Goal: Information Seeking & Learning: Learn about a topic

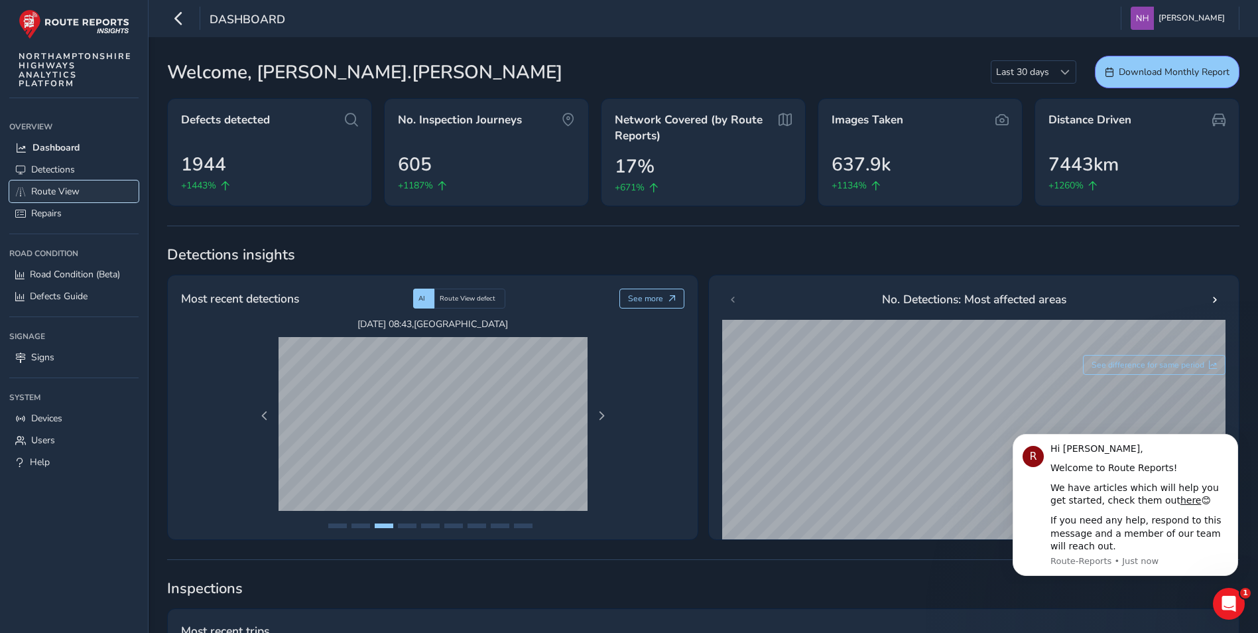
click at [27, 190] on link "Route View" at bounding box center [73, 191] width 129 height 22
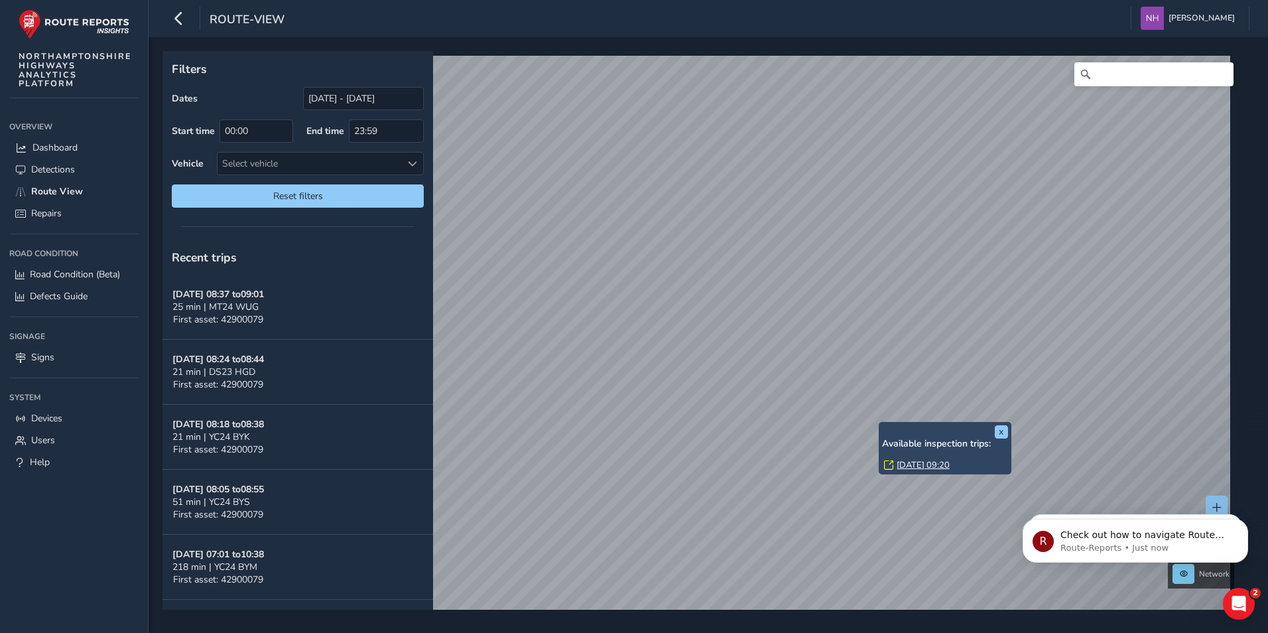
click at [924, 462] on link "[DATE] 09:20" at bounding box center [922, 465] width 53 height 12
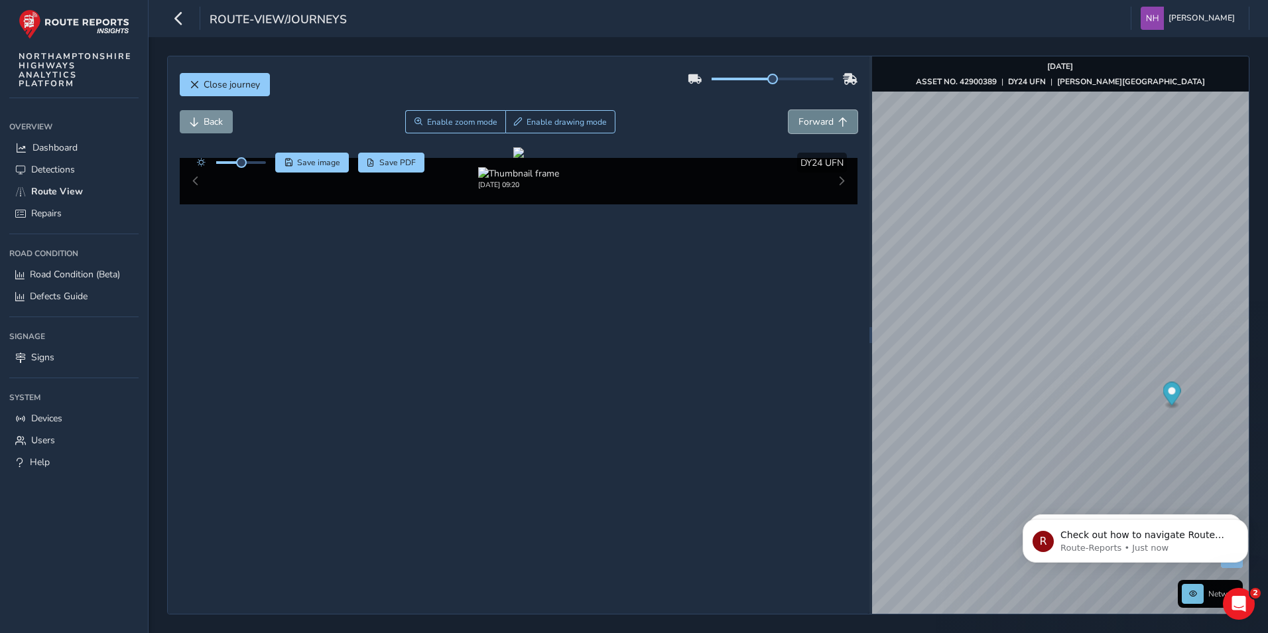
click at [814, 122] on span "Forward" at bounding box center [815, 121] width 35 height 13
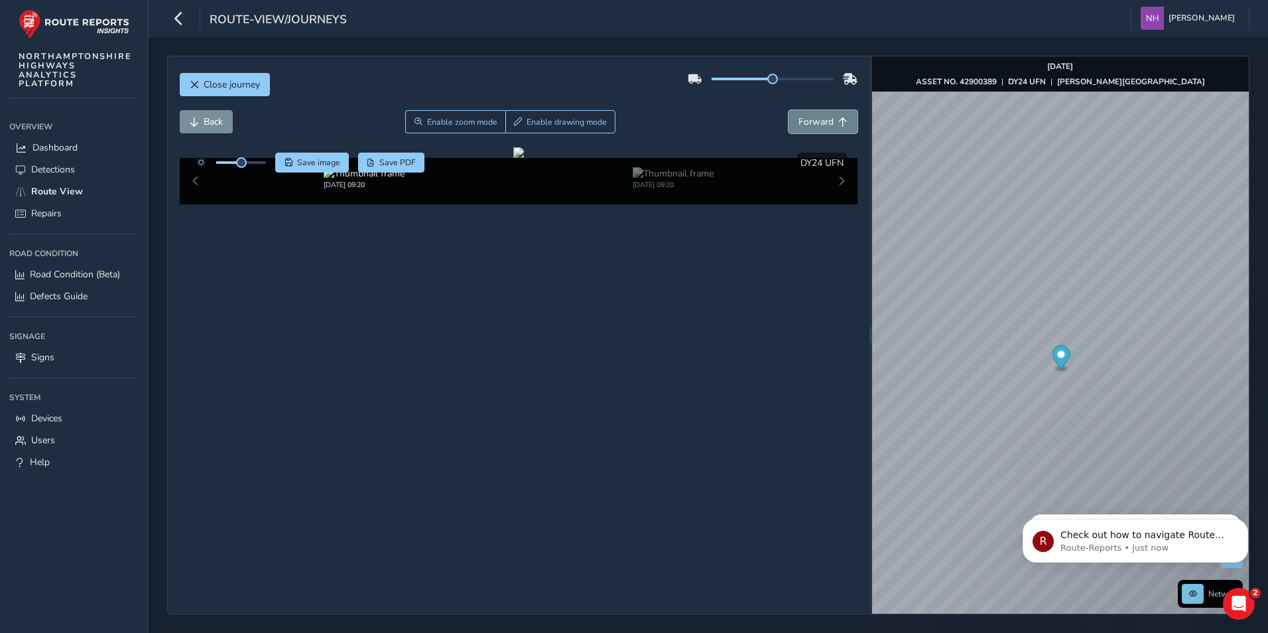
click at [814, 122] on span "Forward" at bounding box center [815, 121] width 35 height 13
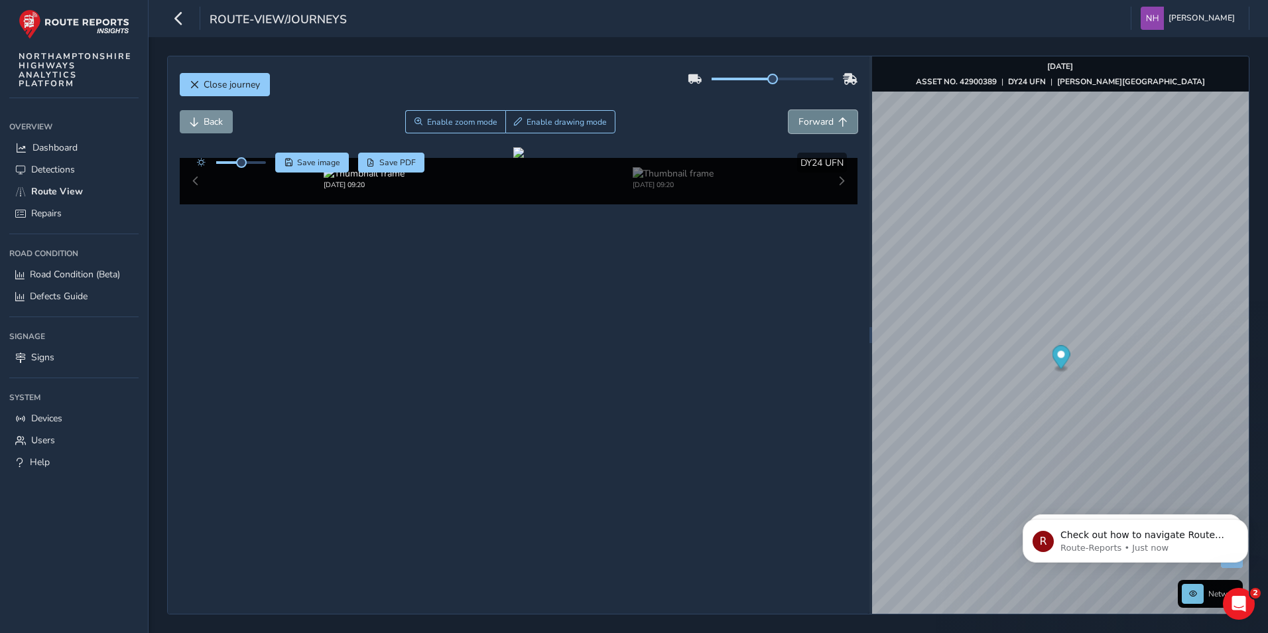
click at [814, 122] on span "Forward" at bounding box center [815, 121] width 35 height 13
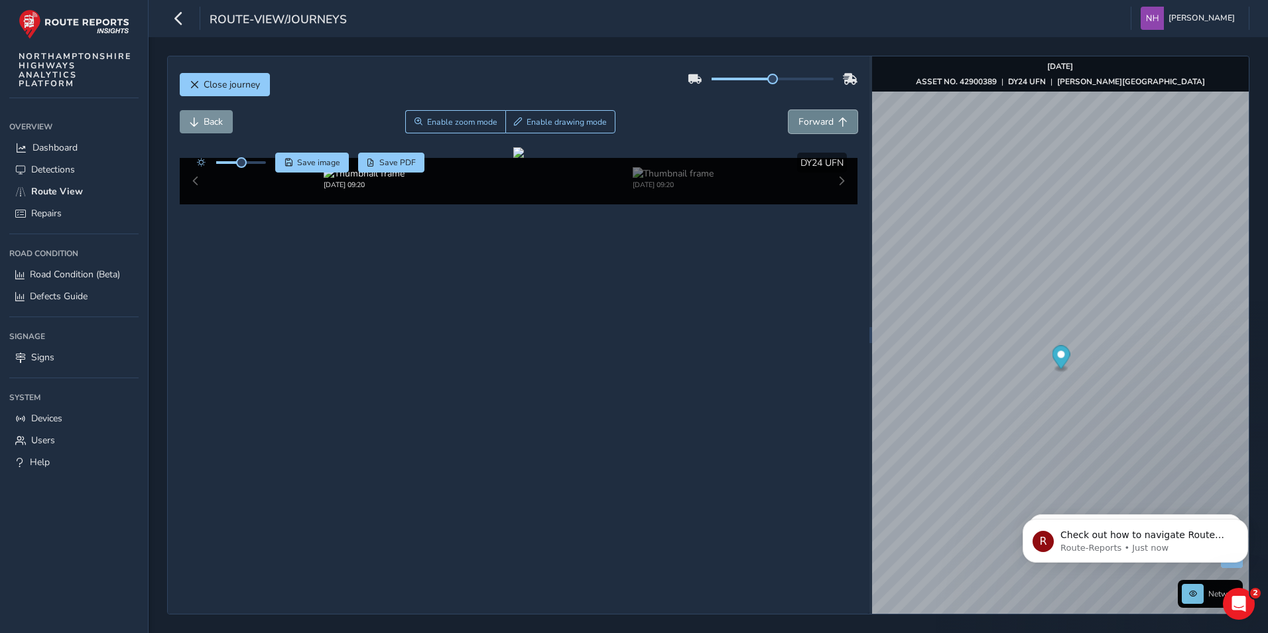
click at [814, 122] on span "Forward" at bounding box center [815, 121] width 35 height 13
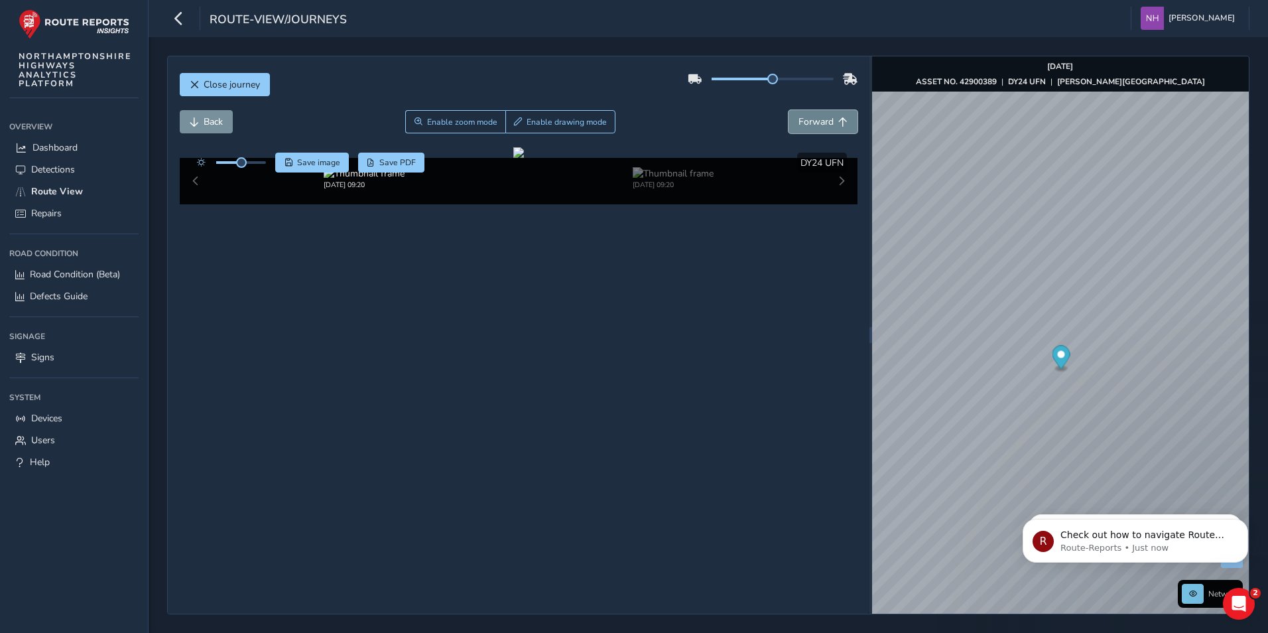
click at [814, 122] on span "Forward" at bounding box center [815, 121] width 35 height 13
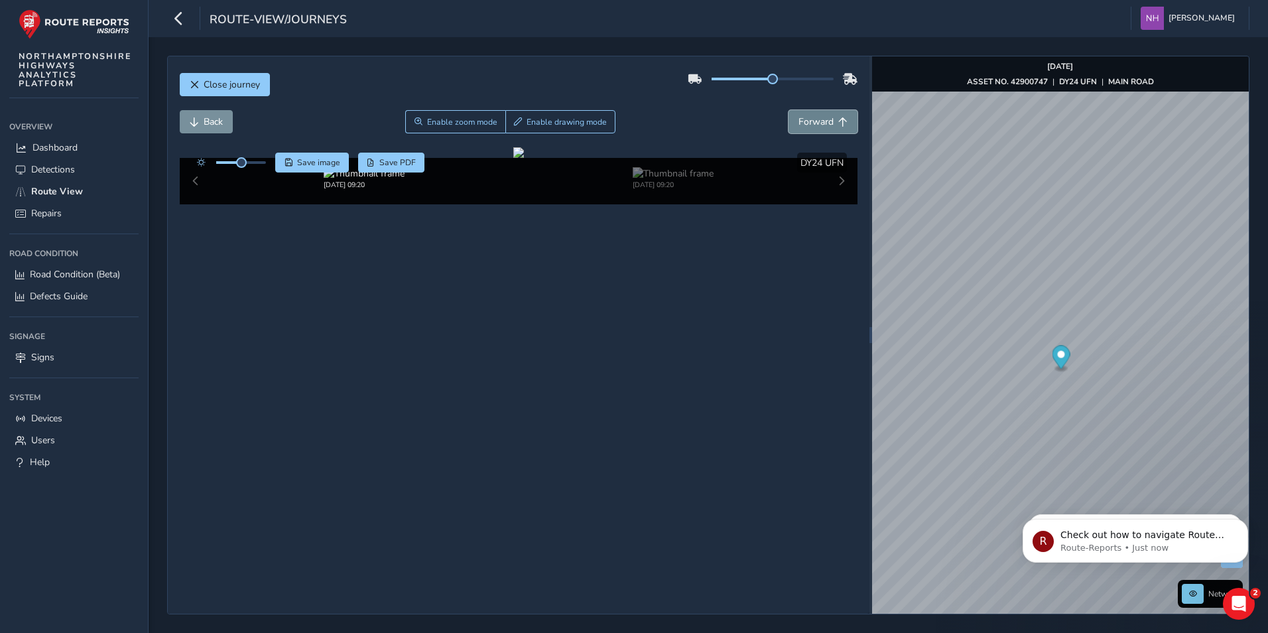
click at [814, 122] on span "Forward" at bounding box center [815, 121] width 35 height 13
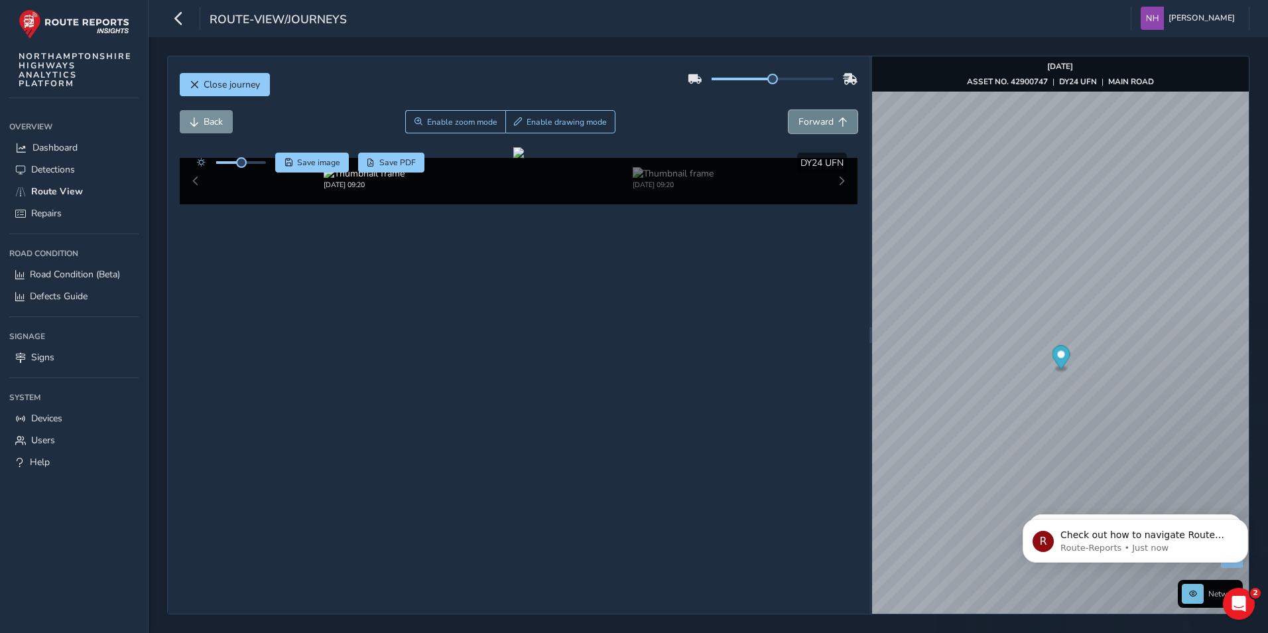
click at [814, 122] on span "Forward" at bounding box center [815, 121] width 35 height 13
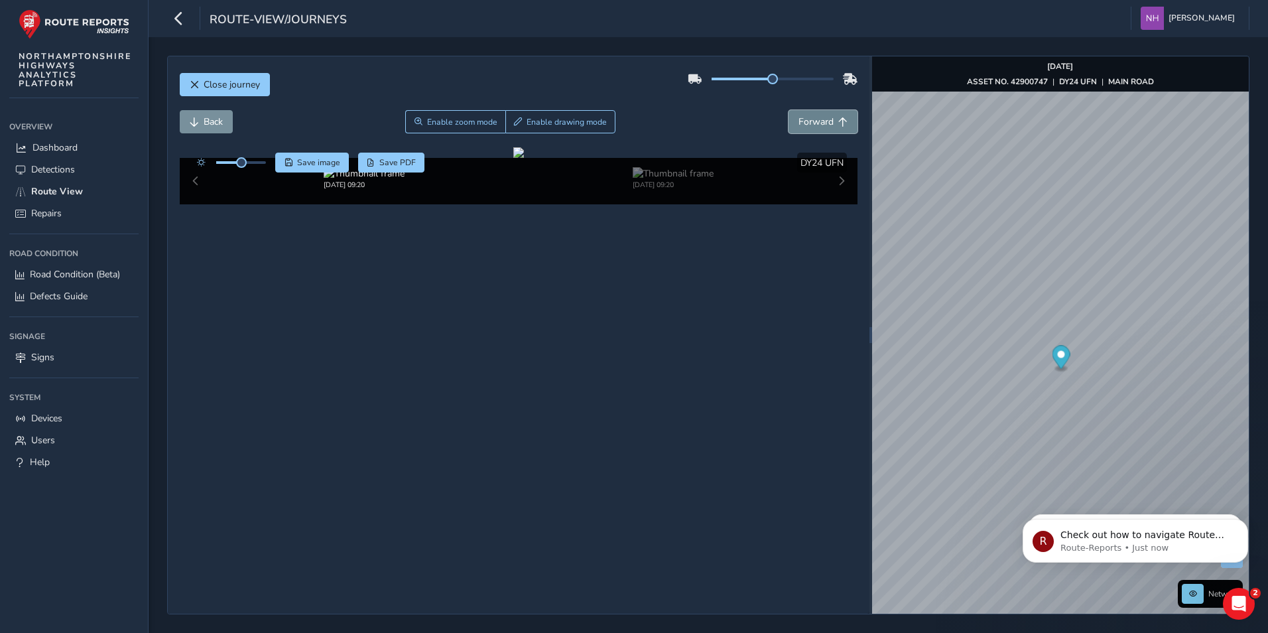
click at [814, 122] on span "Forward" at bounding box center [815, 121] width 35 height 13
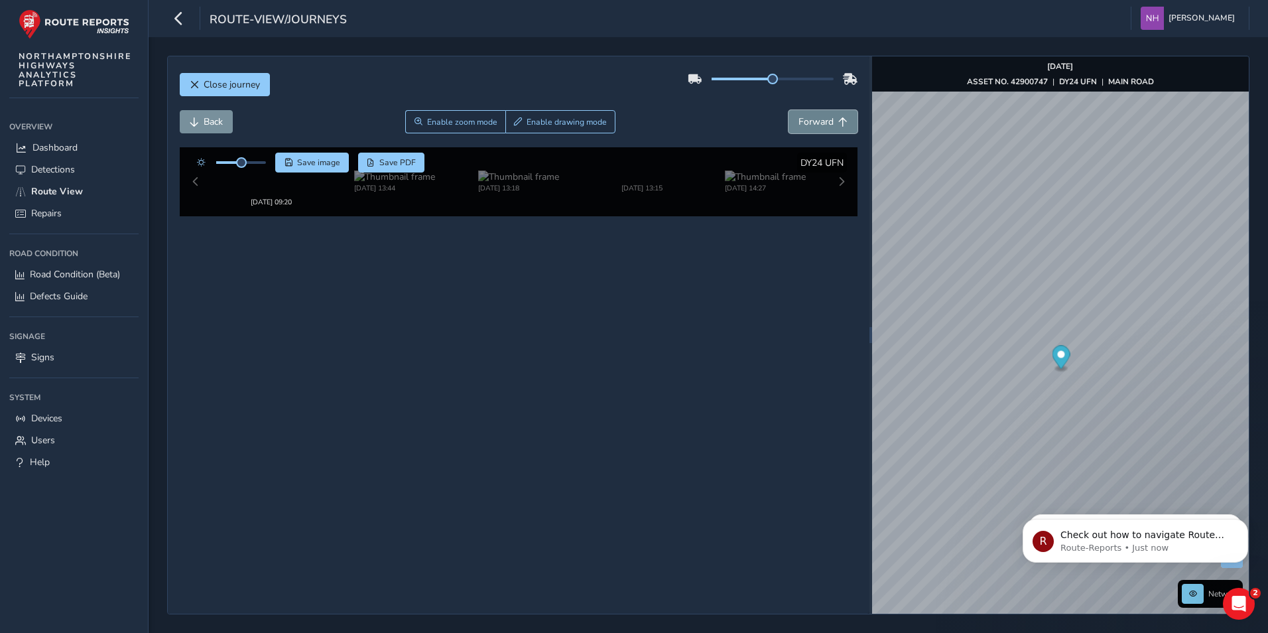
click at [814, 122] on span "Forward" at bounding box center [815, 121] width 35 height 13
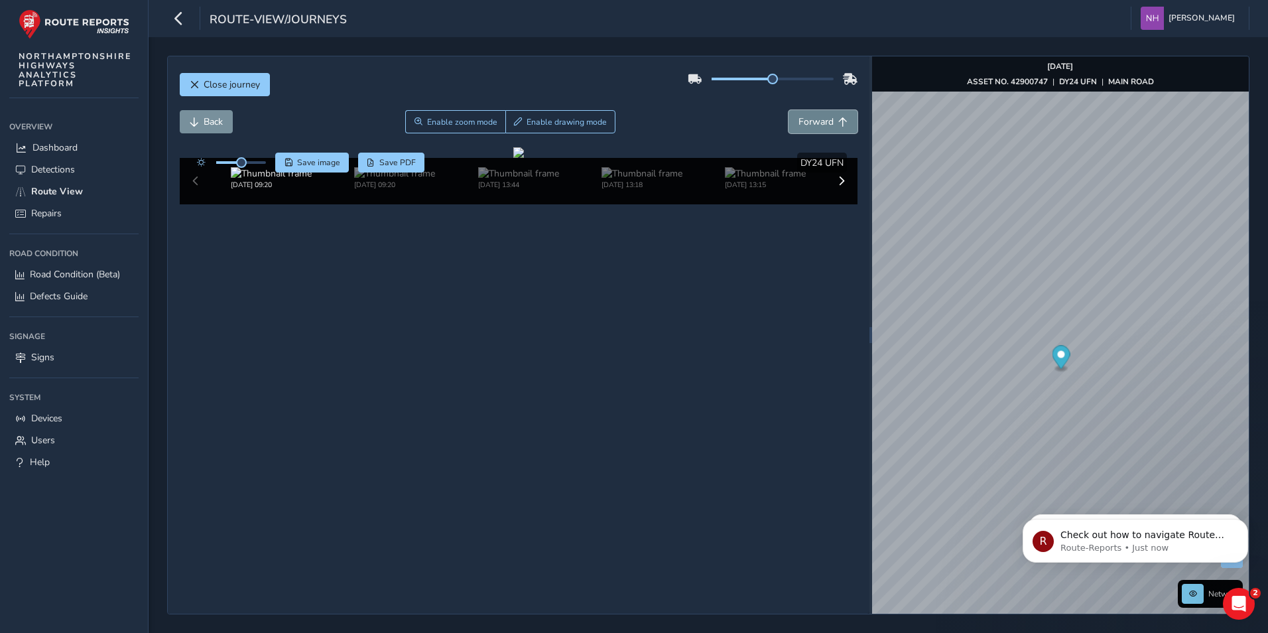
click at [814, 122] on span "Forward" at bounding box center [815, 121] width 35 height 13
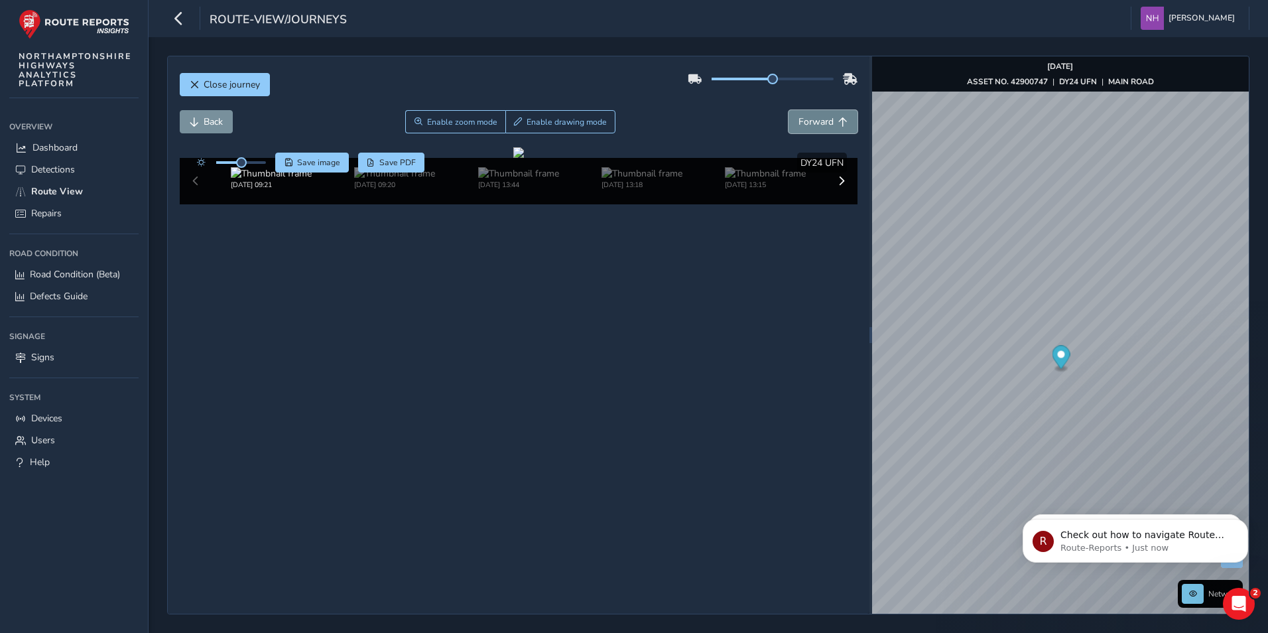
click at [814, 122] on span "Forward" at bounding box center [815, 121] width 35 height 13
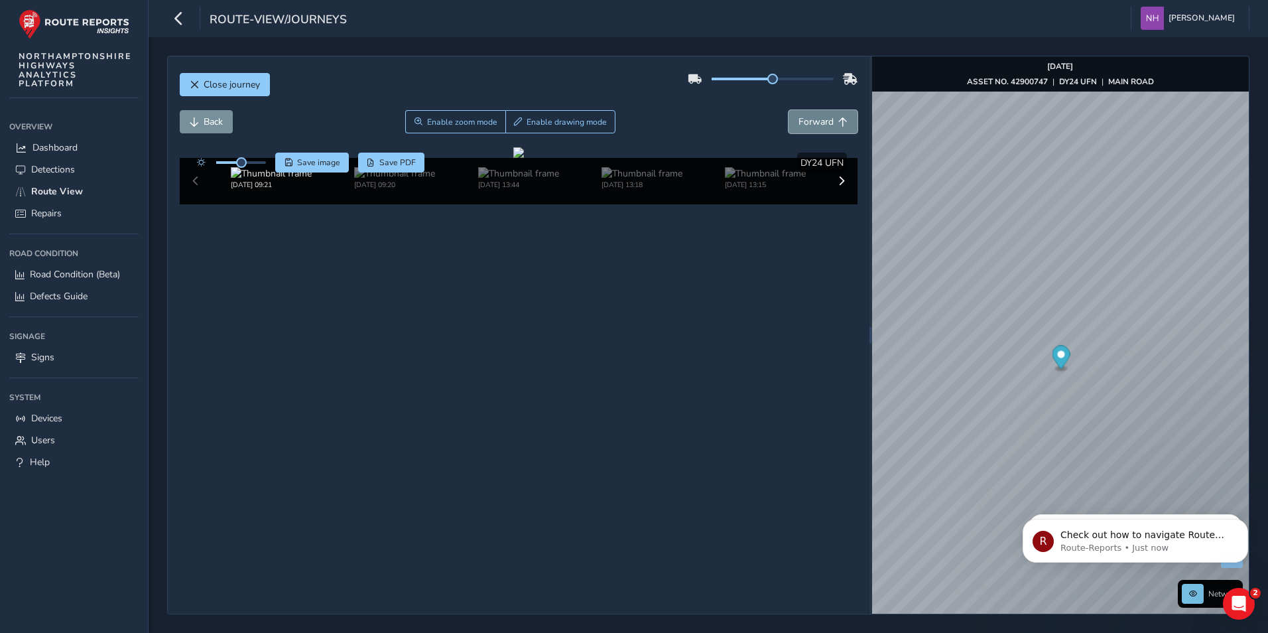
click at [814, 122] on span "Forward" at bounding box center [815, 121] width 35 height 13
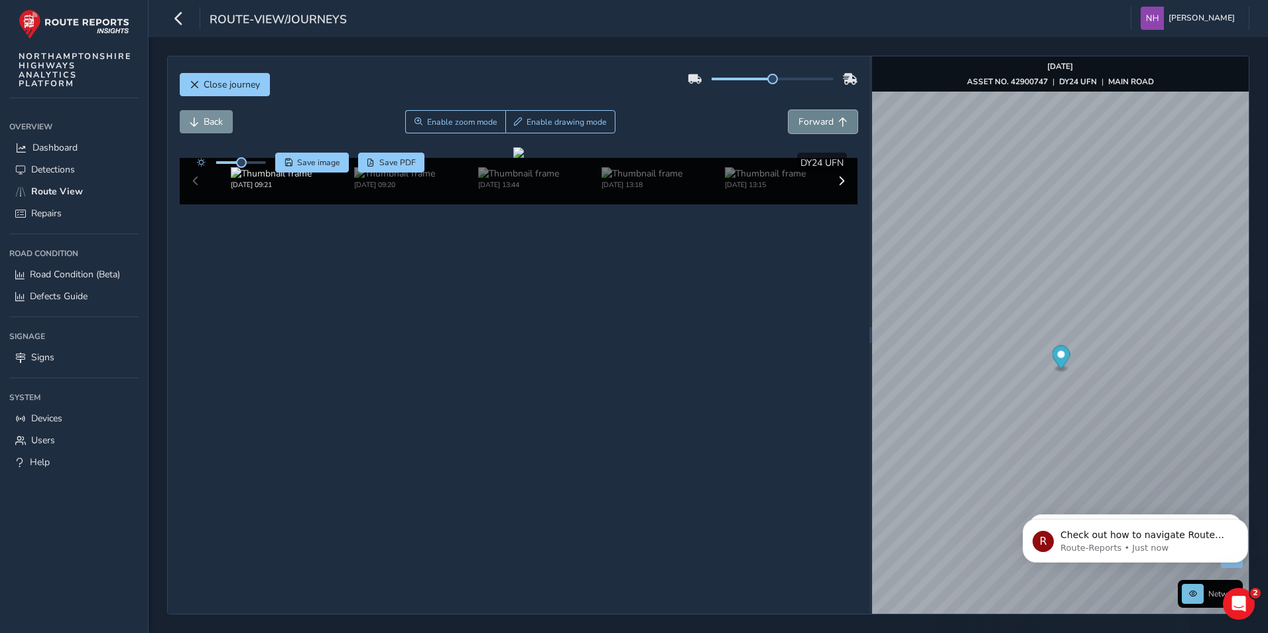
click at [814, 122] on span "Forward" at bounding box center [815, 121] width 35 height 13
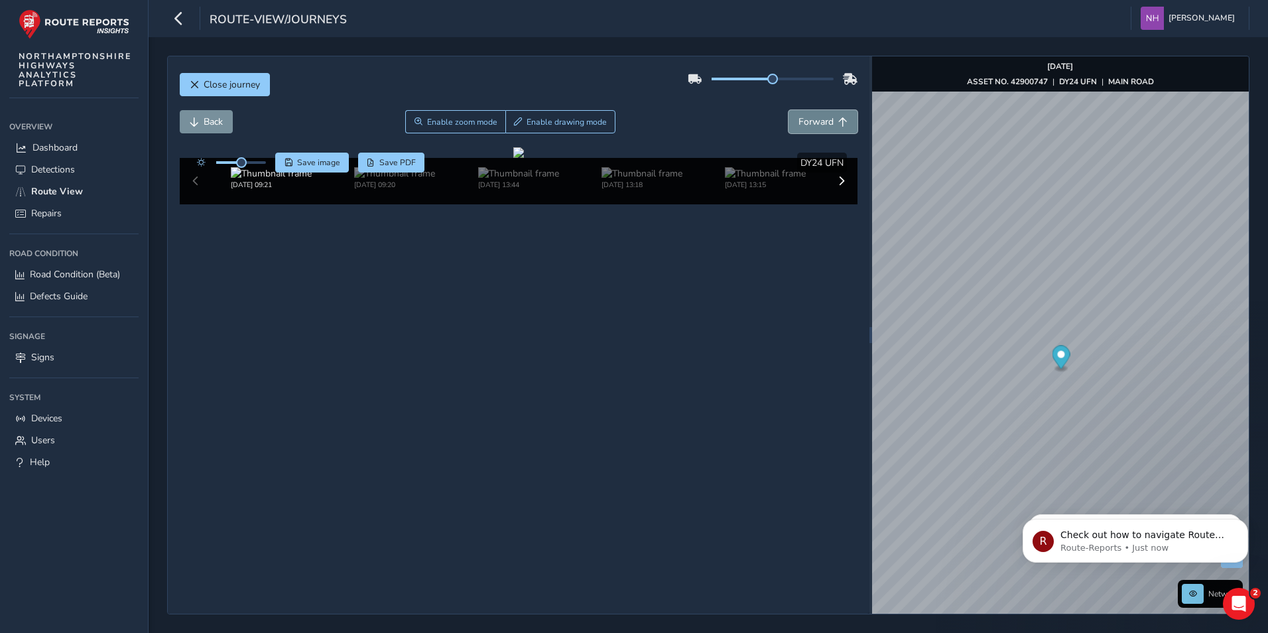
click at [814, 122] on span "Forward" at bounding box center [815, 121] width 35 height 13
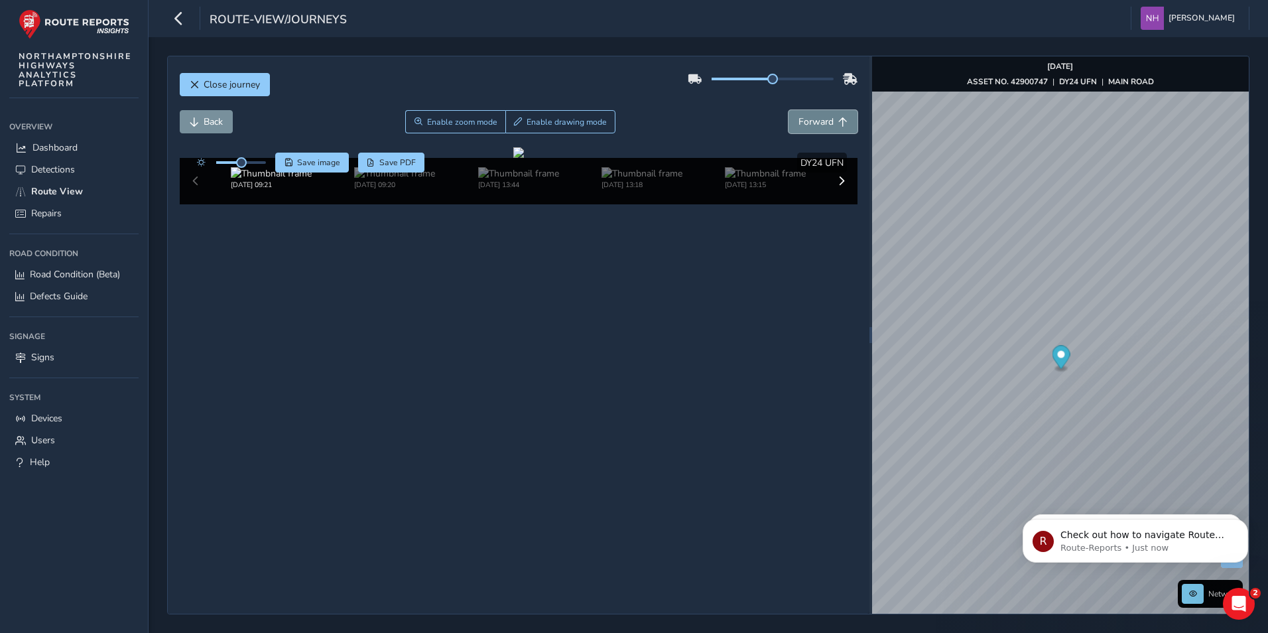
click at [814, 122] on span "Forward" at bounding box center [815, 121] width 35 height 13
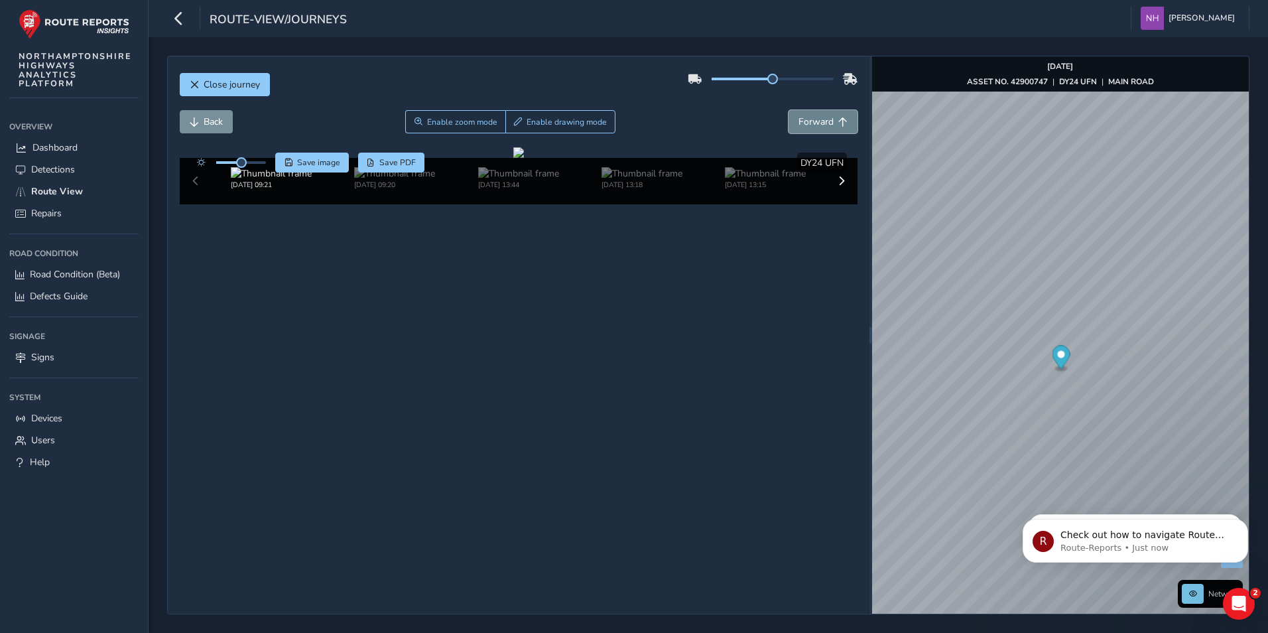
click at [814, 122] on span "Forward" at bounding box center [815, 121] width 35 height 13
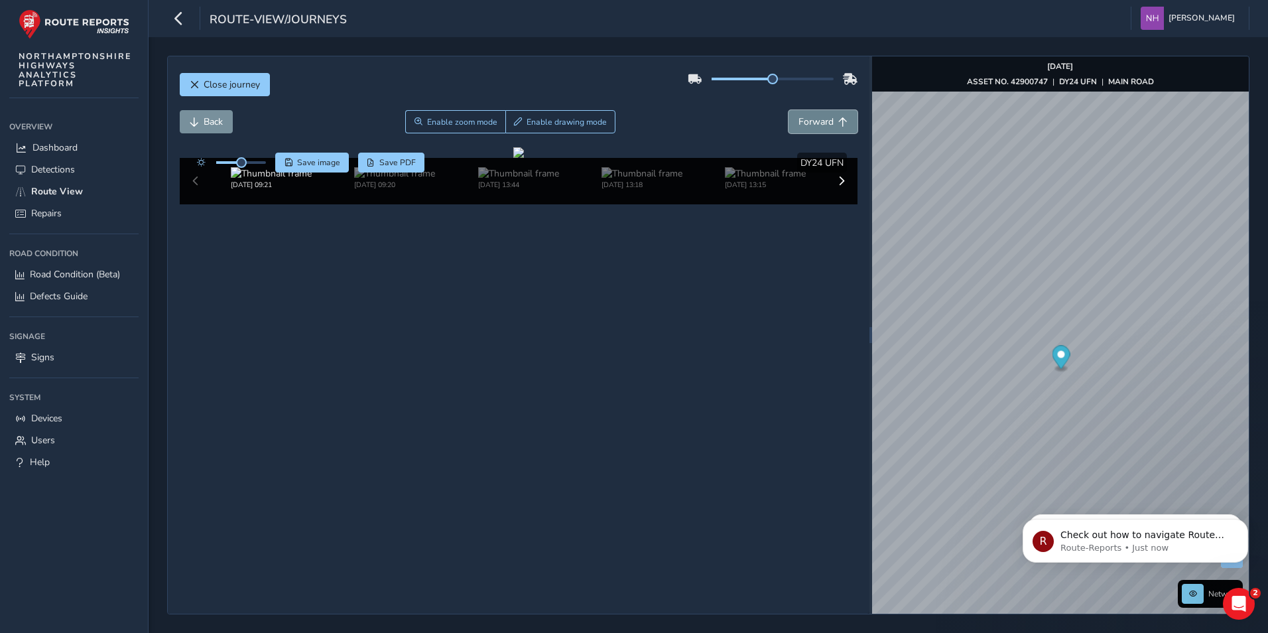
click at [814, 122] on span "Forward" at bounding box center [815, 121] width 35 height 13
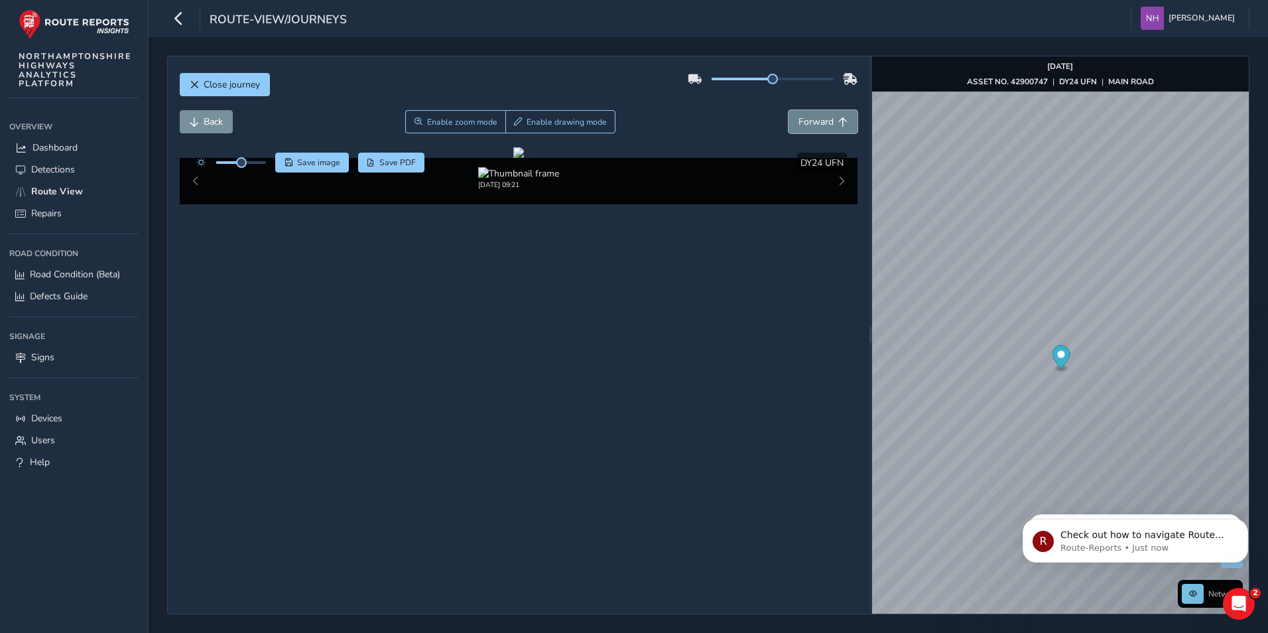
click at [814, 122] on span "Forward" at bounding box center [815, 121] width 35 height 13
click at [849, 574] on div "Close journey Back Enable zoom mode Enable drawing mode Forward Click and Drag …" at bounding box center [708, 335] width 1082 height 558
click at [1267, 414] on html "route-view/journeys [PERSON_NAME] Colour Scheme: Dark Dim Light Logout Close jo…" at bounding box center [634, 316] width 1268 height 633
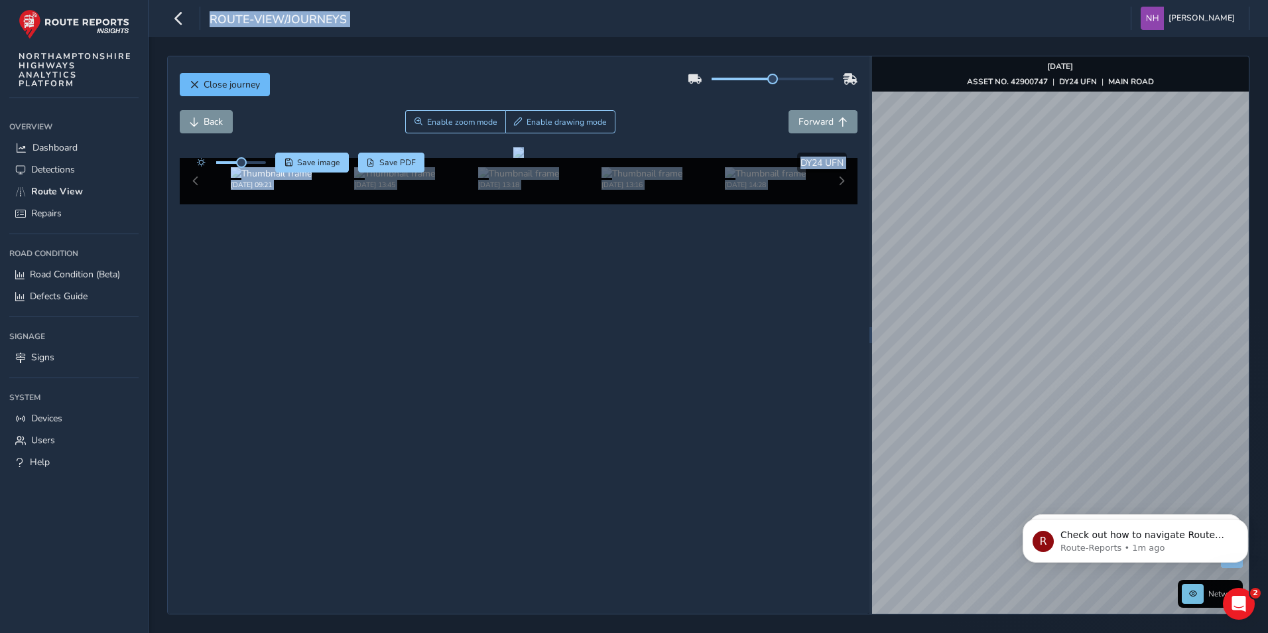
click at [233, 91] on button "Close journey" at bounding box center [225, 84] width 90 height 23
